Goal: Information Seeking & Learning: Learn about a topic

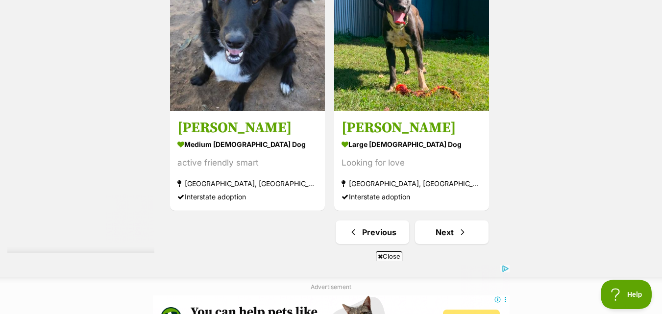
click at [429, 59] on img at bounding box center [411, 33] width 155 height 155
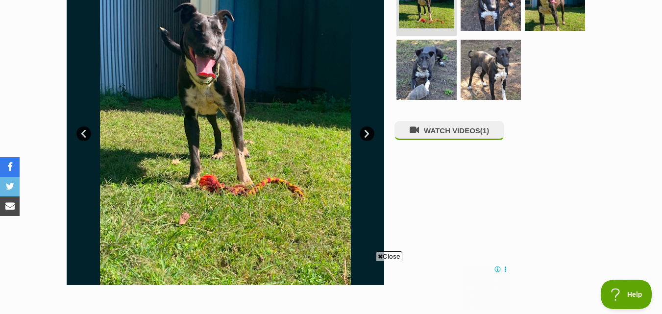
scroll to position [98, 0]
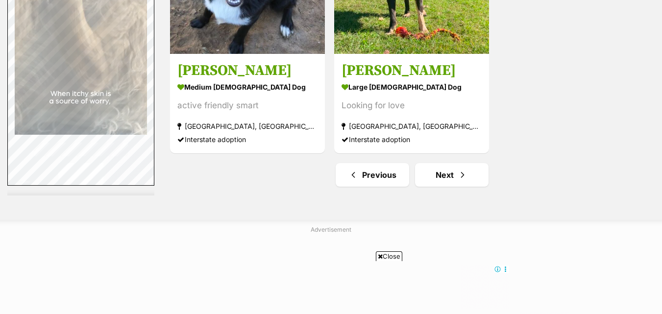
scroll to position [2542, 0]
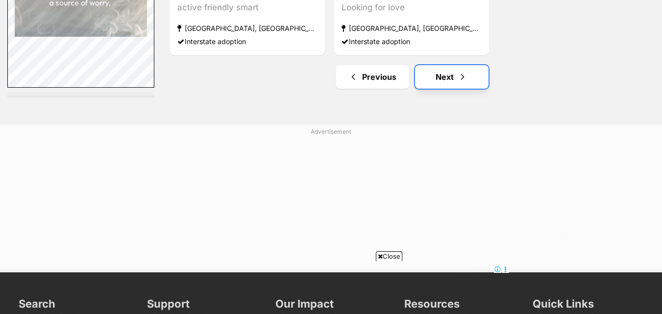
click at [458, 85] on link "Next" at bounding box center [452, 77] width 74 height 24
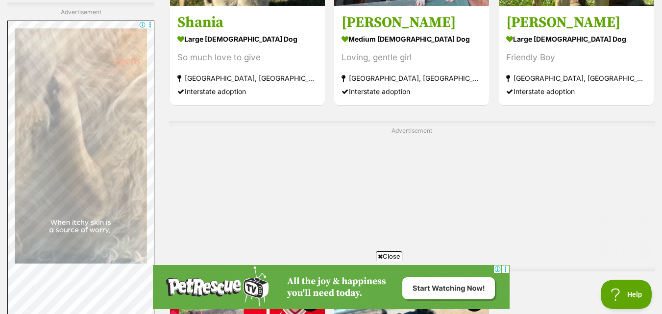
scroll to position [2157, 0]
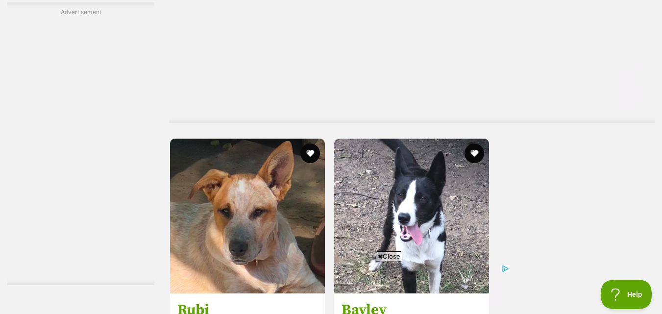
scroll to position [2452, 0]
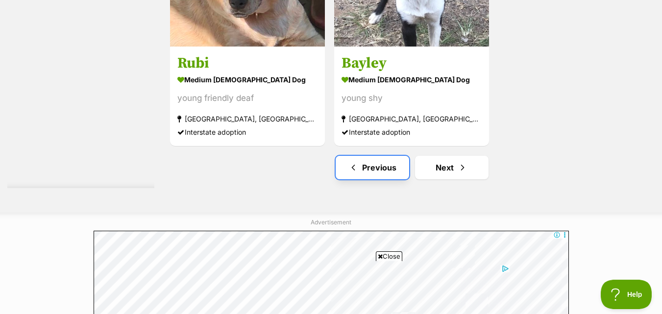
click at [353, 172] on span "Previous page" at bounding box center [354, 168] width 10 height 12
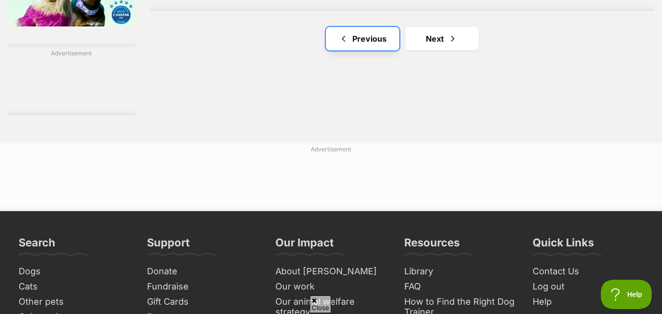
click at [363, 33] on link "Previous" at bounding box center [363, 39] width 74 height 24
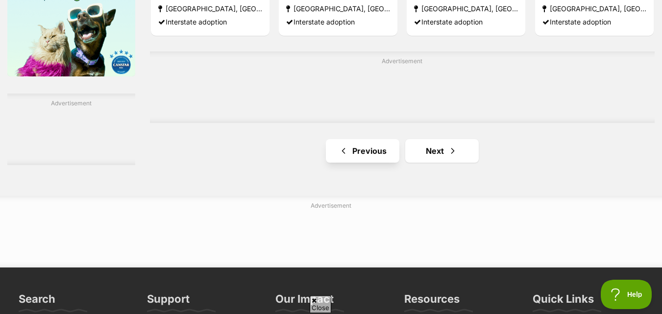
scroll to position [1667, 0]
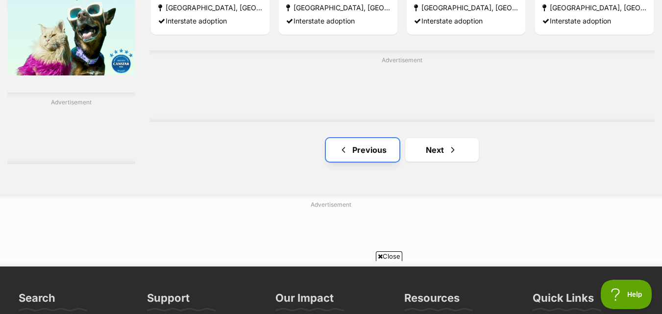
click at [386, 159] on link "Previous" at bounding box center [363, 150] width 74 height 24
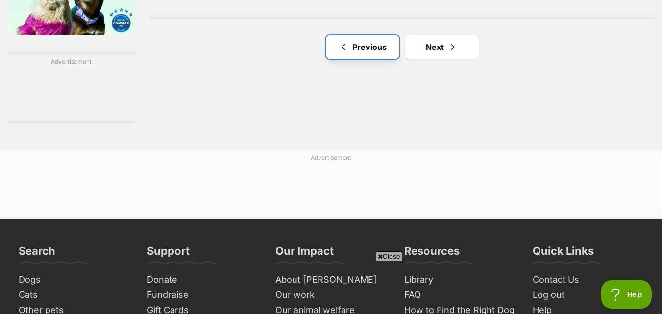
click at [349, 59] on link "Previous" at bounding box center [363, 47] width 74 height 24
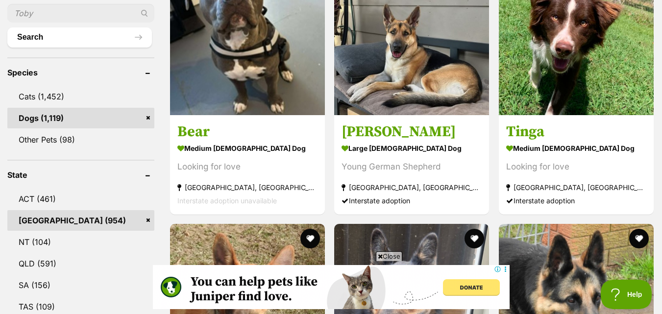
scroll to position [343, 0]
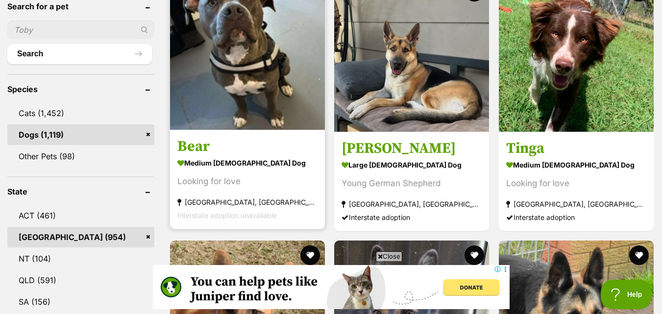
click at [303, 76] on img at bounding box center [247, 52] width 155 height 155
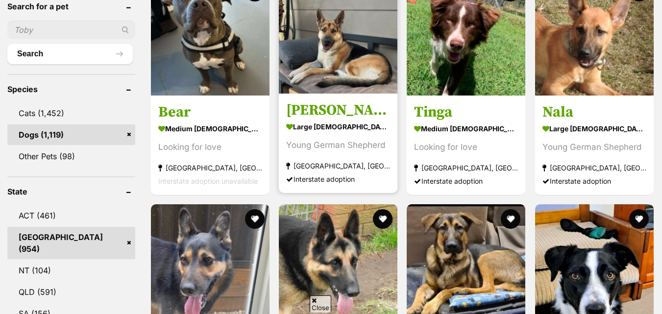
scroll to position [343, 0]
click at [380, 104] on h3 "[PERSON_NAME]" at bounding box center [338, 110] width 104 height 19
